Goal: Task Accomplishment & Management: Manage account settings

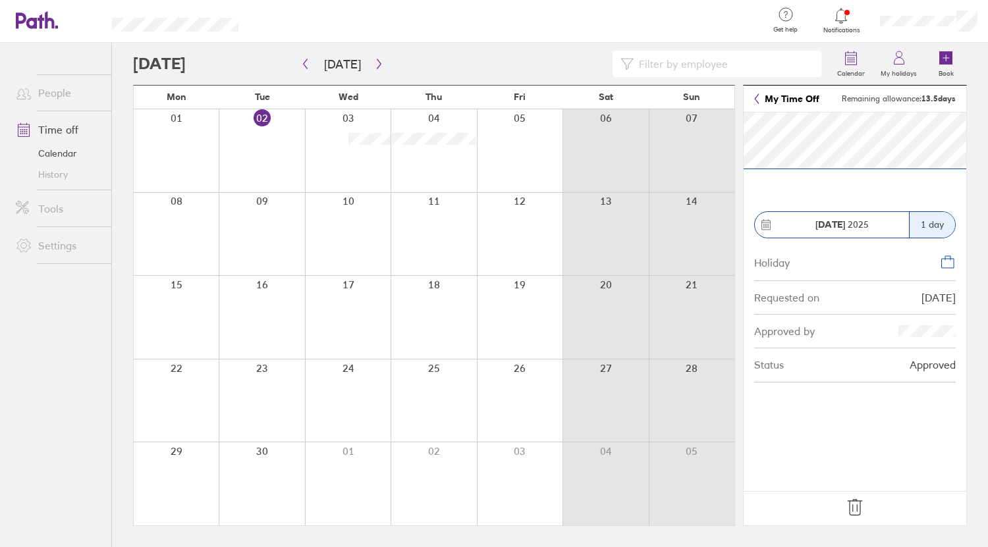
click at [858, 507] on icon at bounding box center [854, 507] width 21 height 21
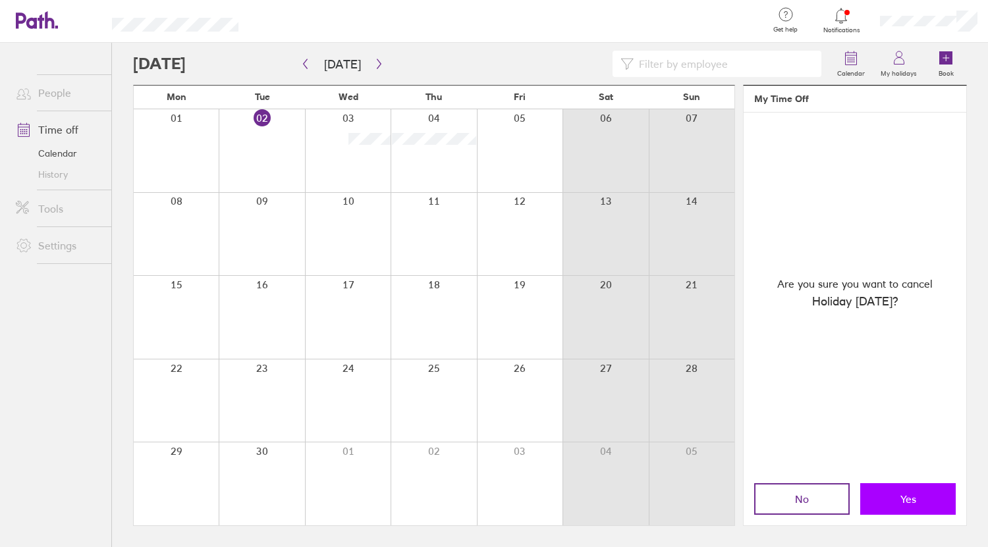
click at [904, 502] on span "Yes" at bounding box center [908, 499] width 16 height 12
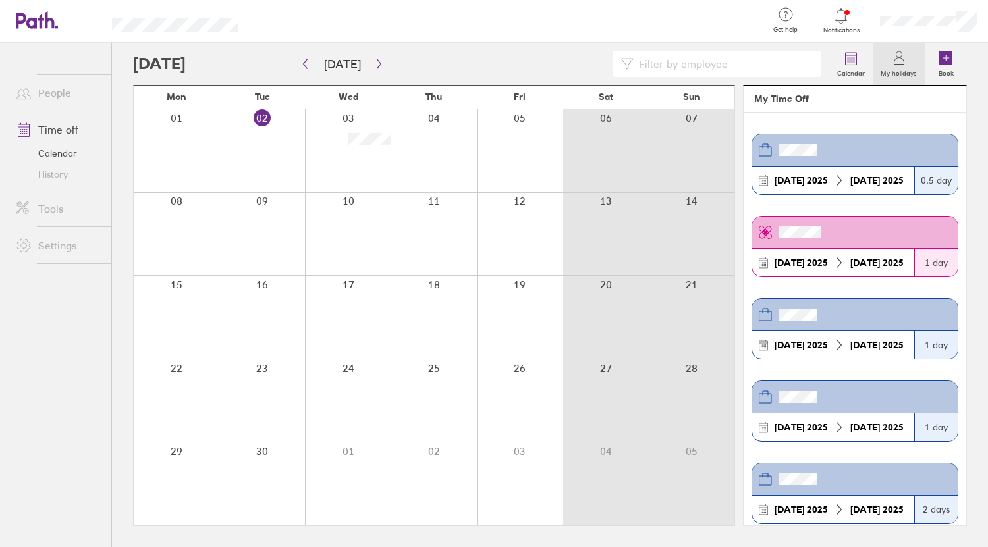
click at [402, 139] on div at bounding box center [434, 150] width 86 height 83
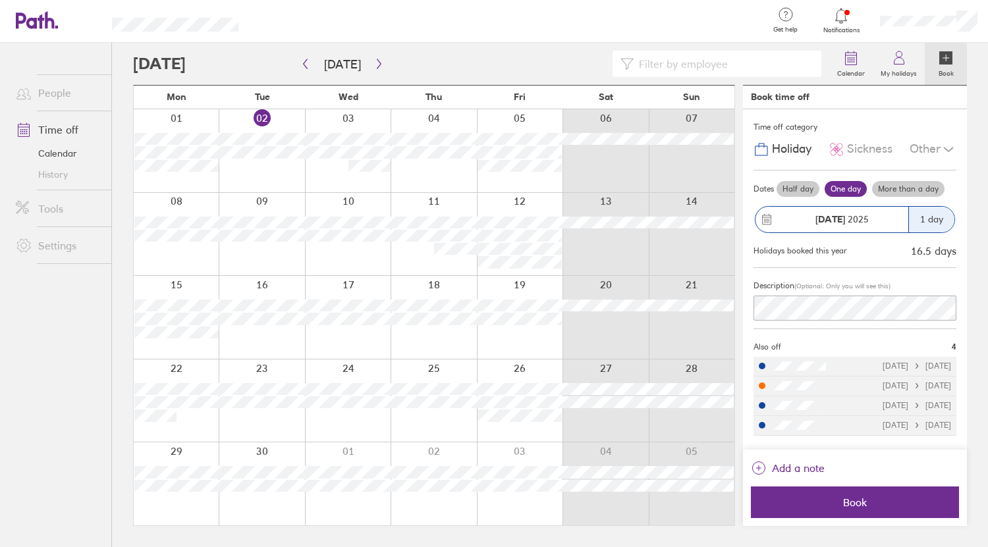
click at [800, 188] on label "Half day" at bounding box center [798, 189] width 43 height 16
click at [0, 0] on input "Half day" at bounding box center [0, 0] width 0 height 0
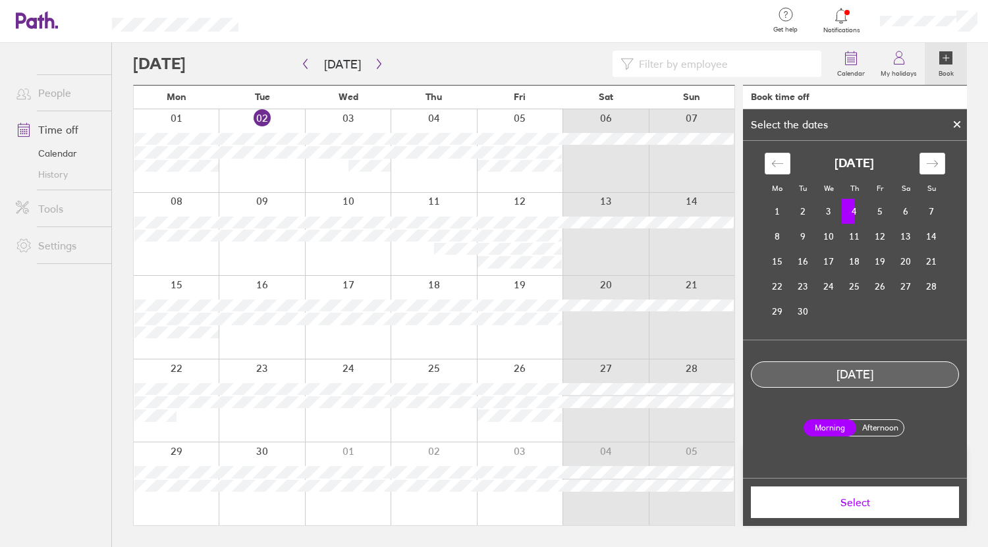
click at [879, 422] on label "Afternoon" at bounding box center [880, 428] width 53 height 16
click at [0, 0] on input "Afternoon" at bounding box center [0, 0] width 0 height 0
click at [889, 504] on span "Select" at bounding box center [855, 503] width 190 height 12
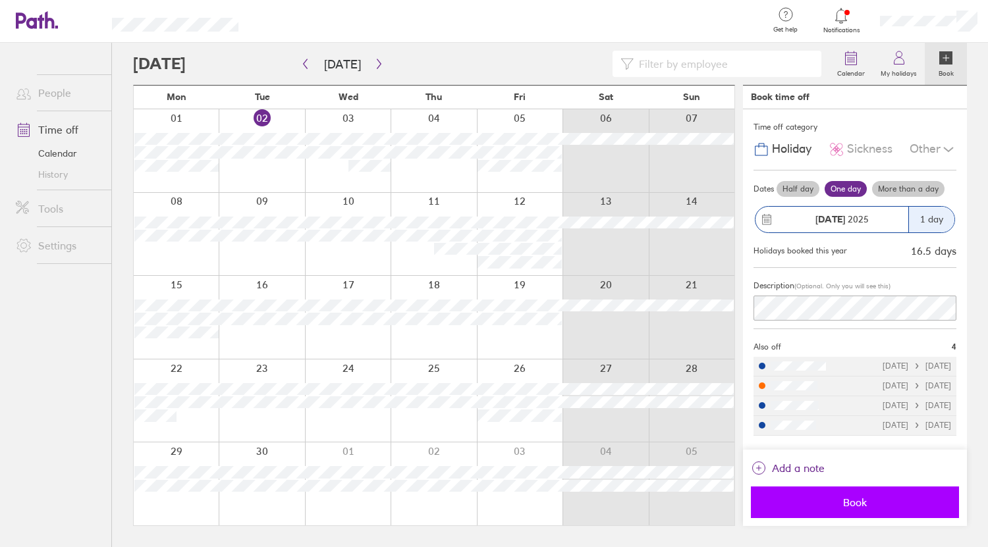
click at [874, 503] on span "Book" at bounding box center [855, 503] width 190 height 12
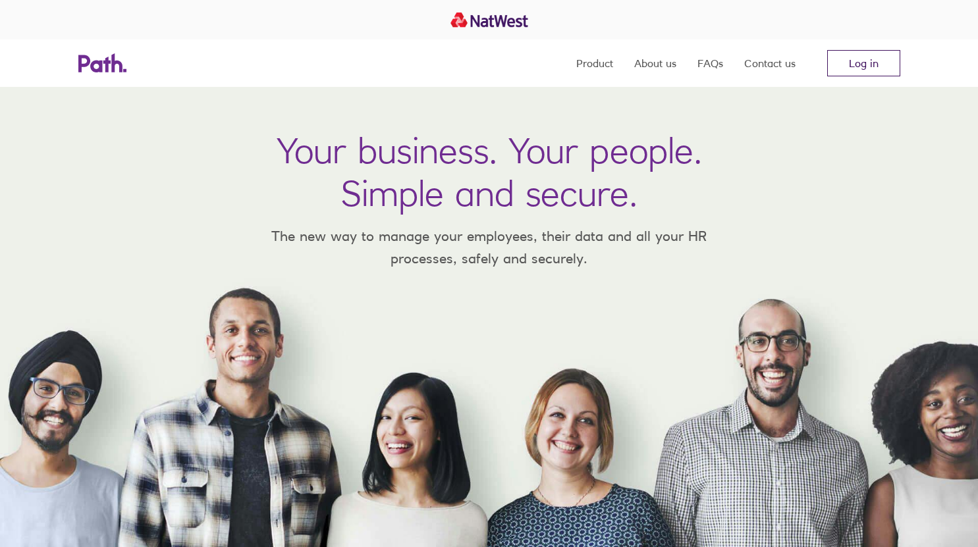
click at [866, 61] on link "Log in" at bounding box center [863, 63] width 73 height 26
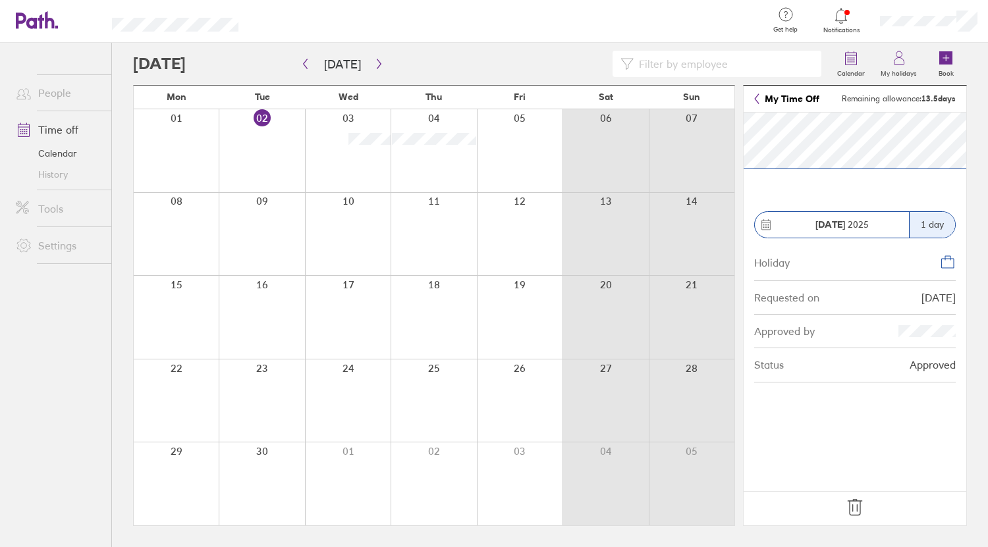
click at [861, 501] on icon at bounding box center [855, 508] width 14 height 16
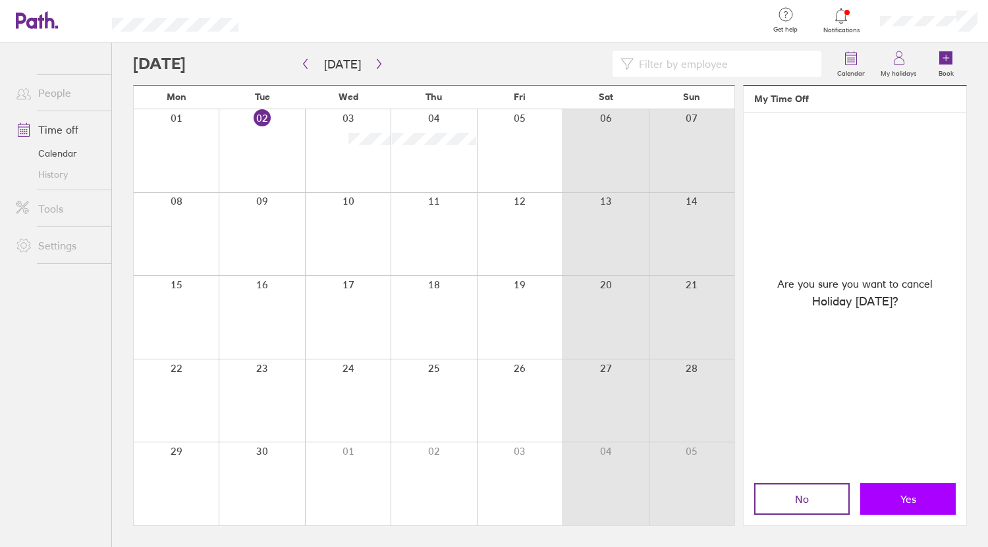
click at [916, 503] on button "Yes" at bounding box center [908, 499] width 96 height 32
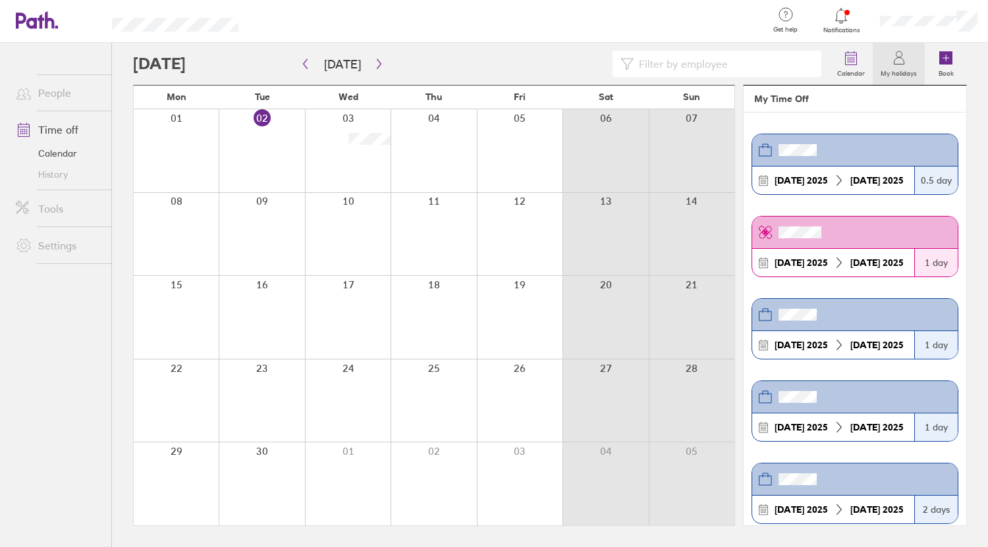
click at [422, 138] on div at bounding box center [434, 150] width 86 height 83
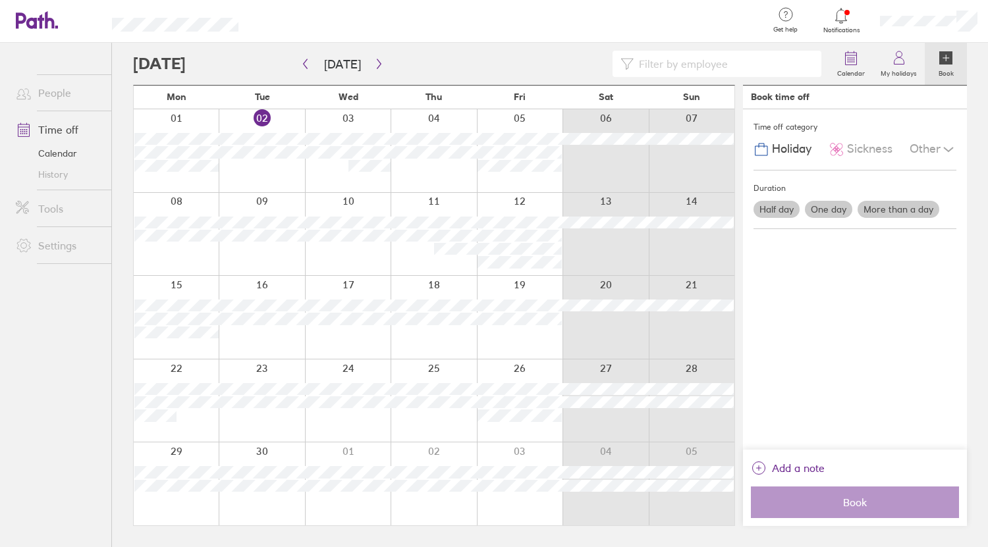
click at [775, 209] on label "Half day" at bounding box center [777, 209] width 46 height 17
click at [0, 0] on input "Half day" at bounding box center [0, 0] width 0 height 0
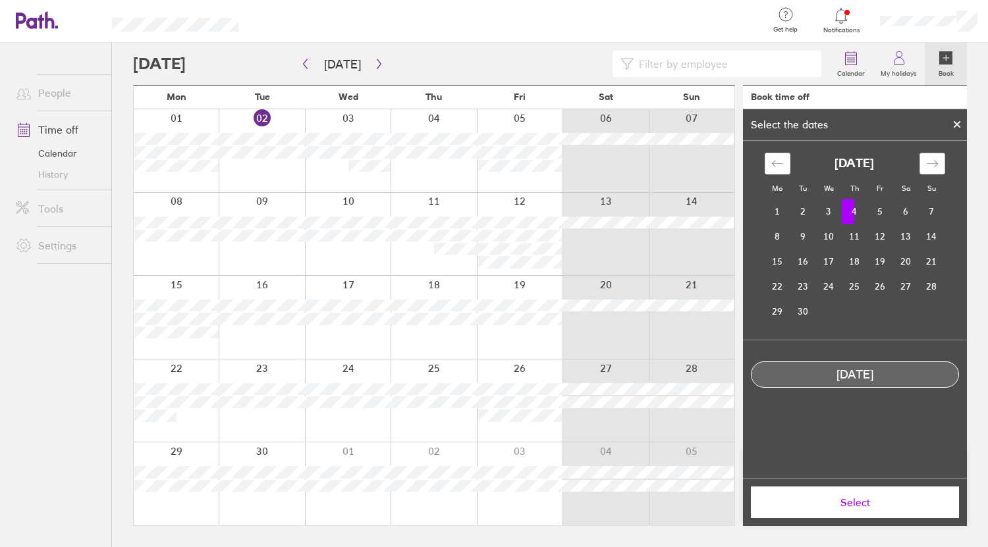
click at [925, 161] on div "Move forward to switch to the next month." at bounding box center [933, 164] width 26 height 22
click at [775, 167] on icon "Move backward to switch to the previous month." at bounding box center [776, 163] width 11 height 7
click at [857, 212] on td "4" at bounding box center [855, 211] width 26 height 25
click at [851, 211] on td "4" at bounding box center [855, 211] width 26 height 25
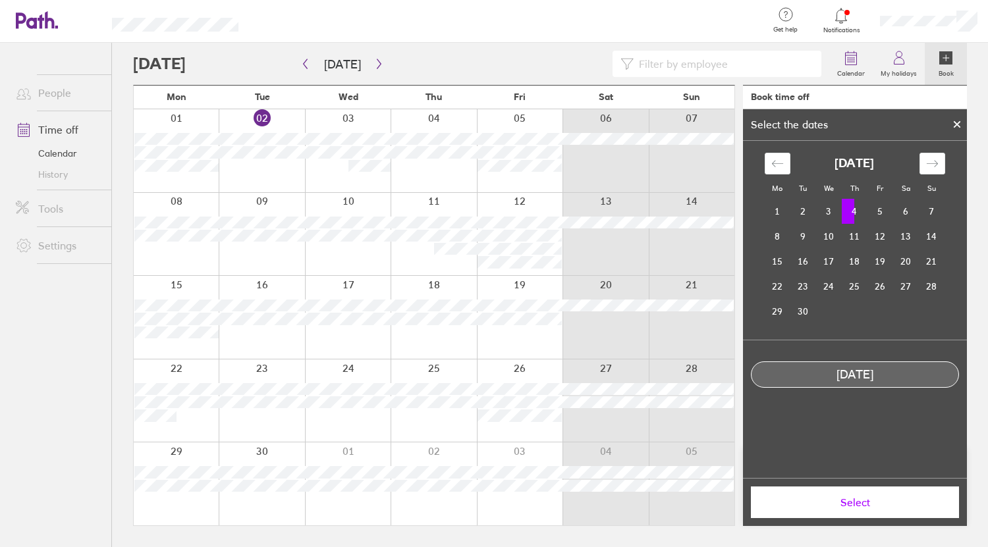
click at [960, 123] on icon at bounding box center [956, 125] width 9 height 8
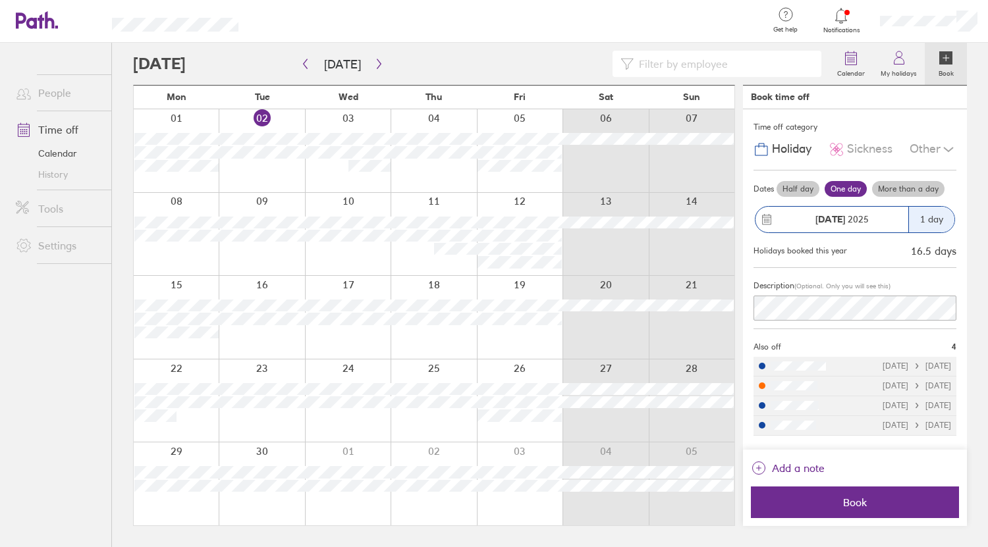
click at [777, 191] on label "Half day" at bounding box center [798, 189] width 43 height 16
click at [0, 0] on input "Half day" at bounding box center [0, 0] width 0 height 0
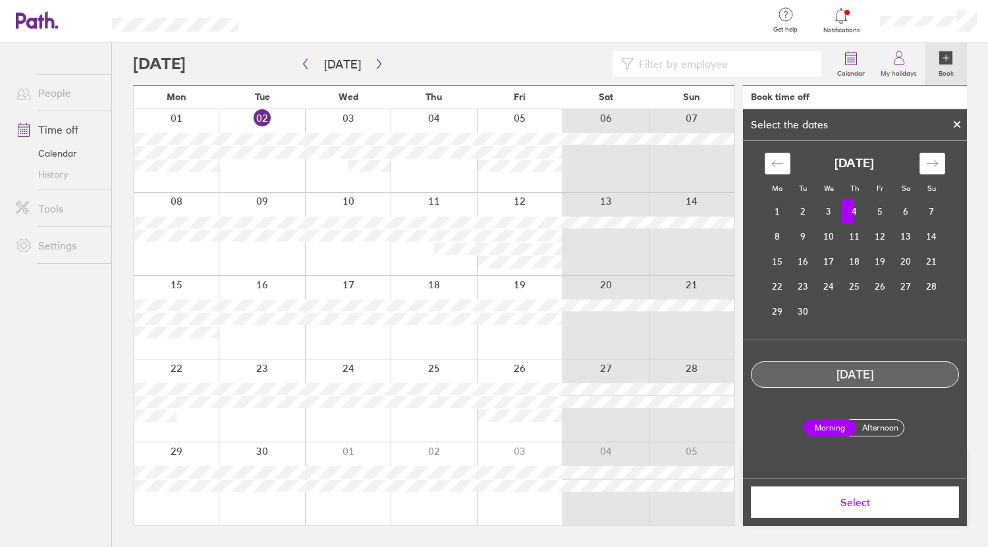
click at [958, 124] on icon at bounding box center [956, 124] width 5 height 5
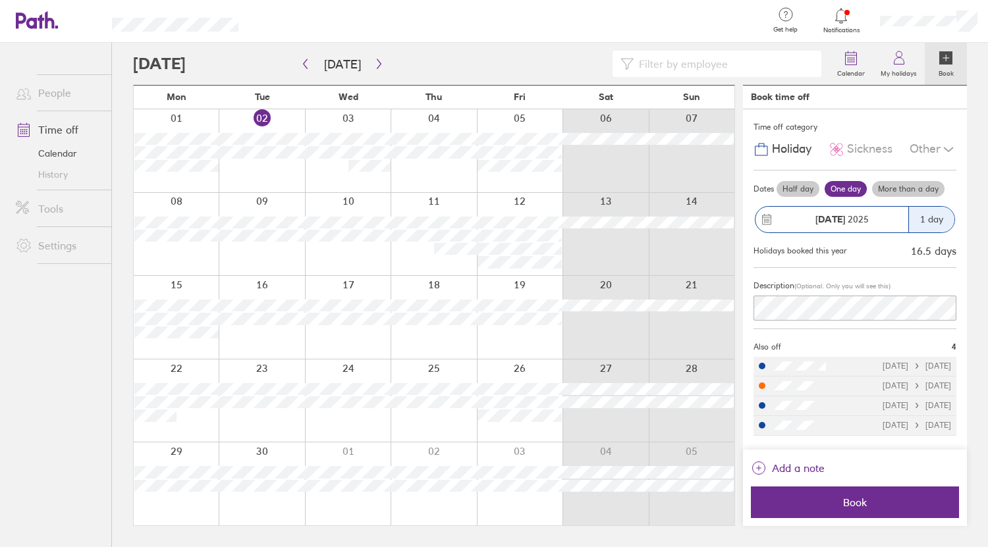
click at [796, 182] on label "Half day" at bounding box center [798, 189] width 43 height 16
click at [0, 0] on input "Half day" at bounding box center [0, 0] width 0 height 0
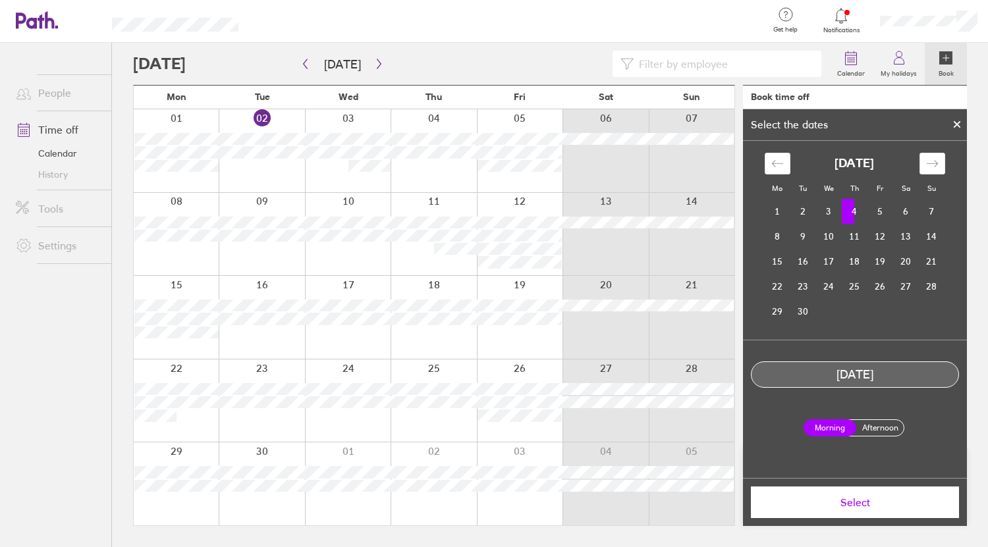
click at [885, 427] on label "Afternoon" at bounding box center [880, 428] width 53 height 16
click at [0, 0] on input "Afternoon" at bounding box center [0, 0] width 0 height 0
click at [891, 505] on span "Select" at bounding box center [855, 503] width 190 height 12
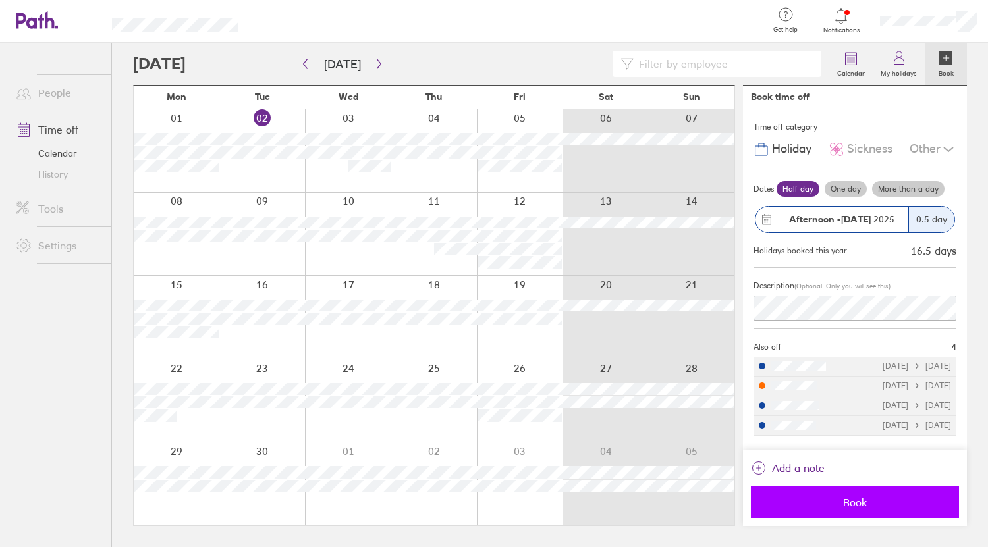
click at [877, 503] on span "Book" at bounding box center [855, 503] width 190 height 12
